Goal: Understand process/instructions

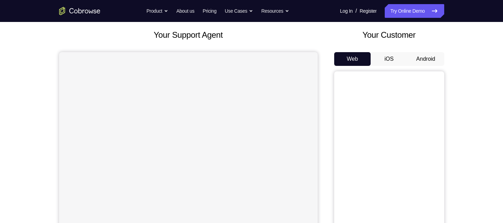
scroll to position [39, 0]
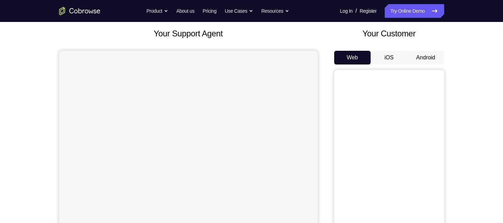
click at [425, 64] on button "Android" at bounding box center [425, 58] width 37 height 14
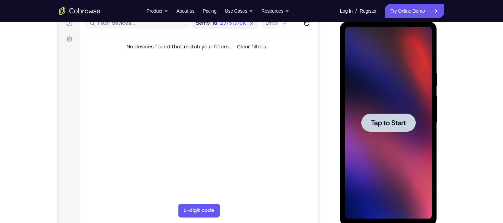
scroll to position [0, 0]
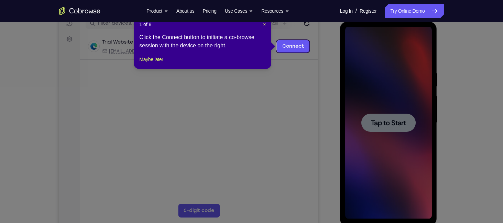
click at [378, 127] on icon at bounding box center [254, 111] width 508 height 223
click at [263, 26] on span "×" at bounding box center [264, 25] width 3 height 6
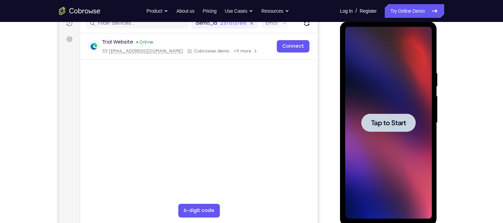
click at [392, 120] on span "Tap to Start" at bounding box center [388, 123] width 35 height 7
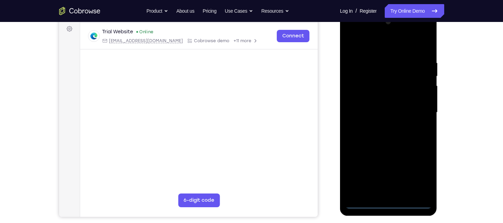
scroll to position [103, 0]
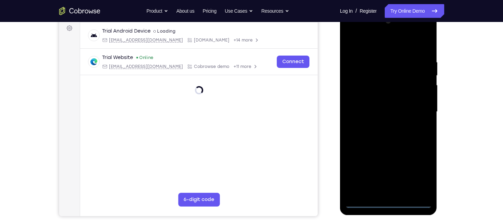
click at [387, 205] on div at bounding box center [388, 112] width 87 height 193
click at [416, 175] on div at bounding box center [388, 112] width 87 height 193
click at [370, 42] on div at bounding box center [388, 112] width 87 height 193
click at [416, 108] on div at bounding box center [388, 112] width 87 height 193
click at [381, 124] on div at bounding box center [388, 112] width 87 height 193
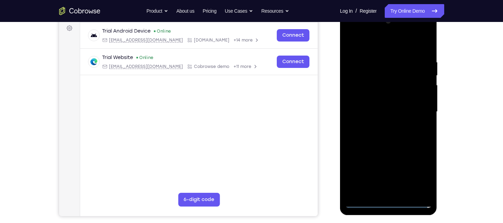
click at [370, 106] on div at bounding box center [388, 112] width 87 height 193
click at [369, 99] on div at bounding box center [388, 112] width 87 height 193
click at [383, 120] on div at bounding box center [388, 112] width 87 height 193
click at [383, 124] on div at bounding box center [388, 112] width 87 height 193
click at [389, 123] on div at bounding box center [388, 112] width 87 height 193
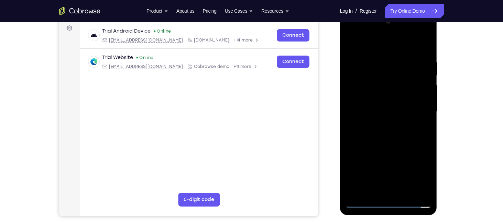
click at [365, 75] on div at bounding box center [388, 112] width 87 height 193
click at [365, 81] on div at bounding box center [388, 112] width 87 height 193
click at [361, 78] on div at bounding box center [388, 112] width 87 height 193
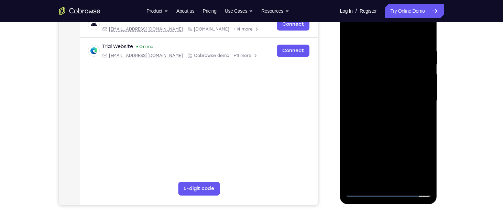
scroll to position [113, 0]
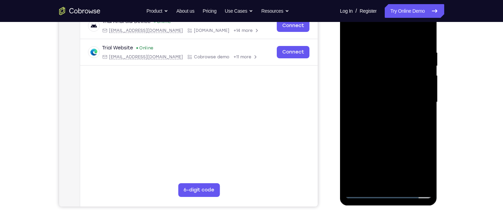
click at [375, 70] on div at bounding box center [388, 102] width 87 height 193
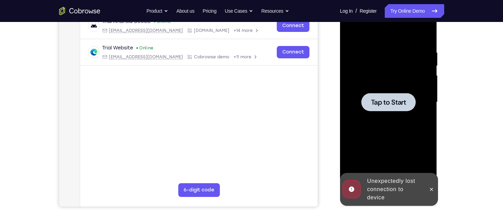
click at [384, 112] on div at bounding box center [388, 102] width 87 height 193
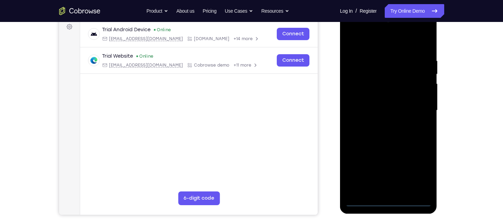
scroll to position [105, 0]
click at [388, 200] on div at bounding box center [388, 110] width 87 height 193
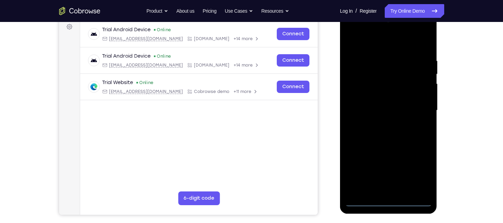
click at [420, 173] on div at bounding box center [388, 110] width 87 height 193
click at [373, 47] on div at bounding box center [388, 110] width 87 height 193
click at [414, 110] on div at bounding box center [388, 110] width 87 height 193
click at [383, 124] on div at bounding box center [388, 110] width 87 height 193
click at [381, 144] on div at bounding box center [388, 110] width 87 height 193
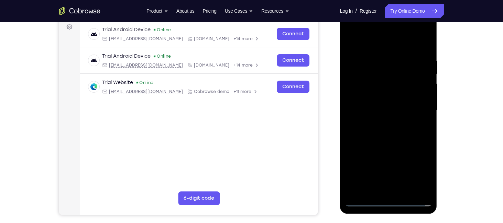
click at [361, 75] on div at bounding box center [388, 110] width 87 height 193
click at [371, 92] on div at bounding box center [388, 110] width 87 height 193
click at [375, 81] on div at bounding box center [388, 110] width 87 height 193
click at [358, 81] on div at bounding box center [388, 110] width 87 height 193
click at [366, 86] on div at bounding box center [388, 110] width 87 height 193
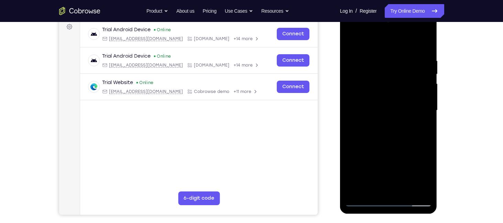
click at [366, 86] on div at bounding box center [388, 110] width 87 height 193
click at [383, 109] on div at bounding box center [388, 110] width 87 height 193
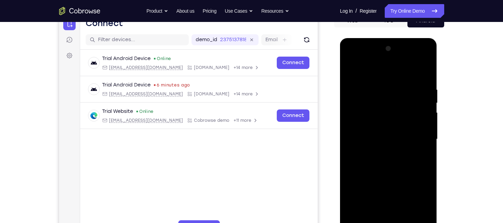
scroll to position [67, 0]
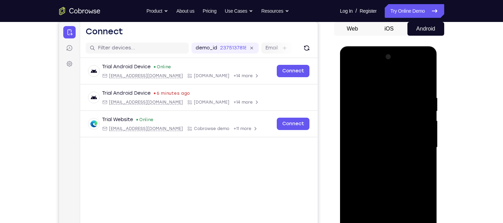
click at [391, 145] on div at bounding box center [388, 148] width 87 height 193
click at [351, 77] on div at bounding box center [388, 148] width 87 height 193
click at [388, 132] on div at bounding box center [388, 148] width 87 height 193
click at [362, 116] on div at bounding box center [388, 148] width 87 height 193
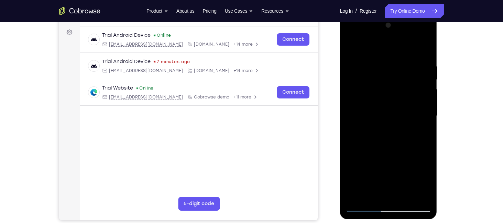
scroll to position [99, 0]
click at [383, 111] on div at bounding box center [388, 116] width 87 height 193
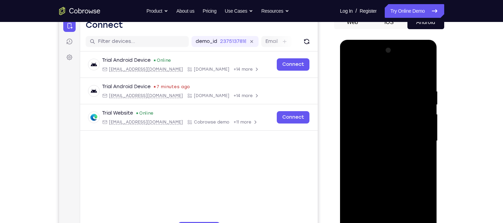
scroll to position [73, 0]
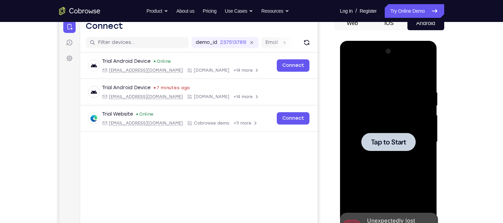
click at [396, 139] on span "Tap to Start" at bounding box center [388, 142] width 35 height 7
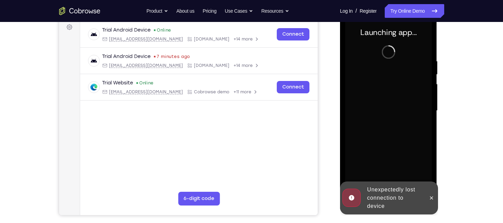
scroll to position [102, 0]
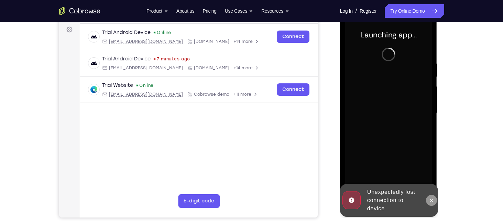
click at [430, 201] on icon at bounding box center [432, 201] width 6 height 6
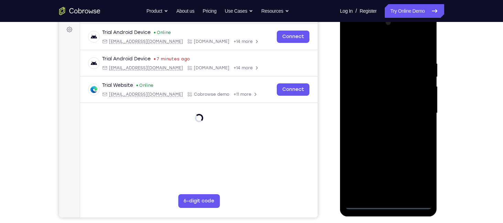
click at [390, 205] on div at bounding box center [388, 113] width 87 height 193
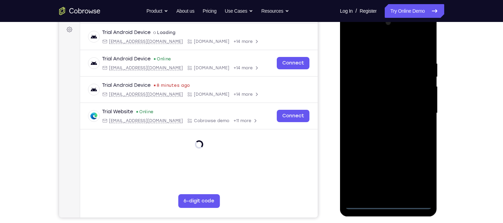
click at [422, 173] on div at bounding box center [388, 113] width 87 height 193
click at [360, 45] on div at bounding box center [388, 113] width 87 height 193
click at [419, 110] on div at bounding box center [388, 113] width 87 height 193
click at [383, 126] on div at bounding box center [388, 113] width 87 height 193
click at [384, 146] on div at bounding box center [388, 113] width 87 height 193
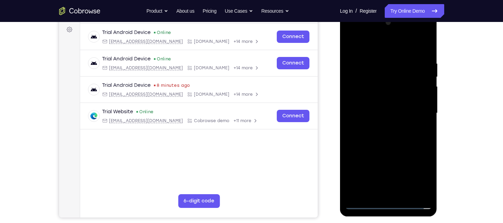
click at [362, 83] on div at bounding box center [388, 113] width 87 height 193
click at [379, 96] on div at bounding box center [388, 113] width 87 height 193
click at [359, 80] on div at bounding box center [388, 113] width 87 height 193
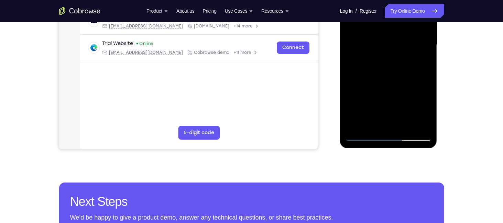
scroll to position [94, 0]
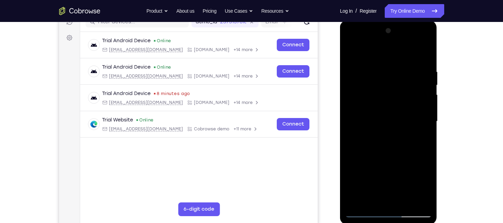
click at [387, 119] on div at bounding box center [388, 121] width 87 height 193
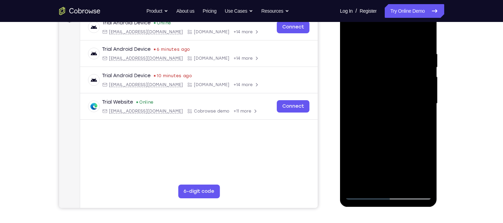
scroll to position [99, 0]
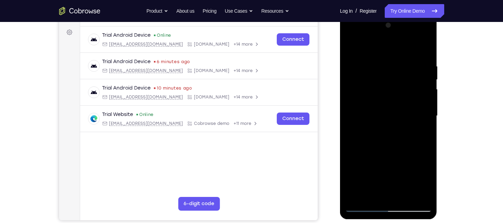
click at [386, 112] on div at bounding box center [388, 116] width 87 height 193
